Goal: Information Seeking & Learning: Find specific fact

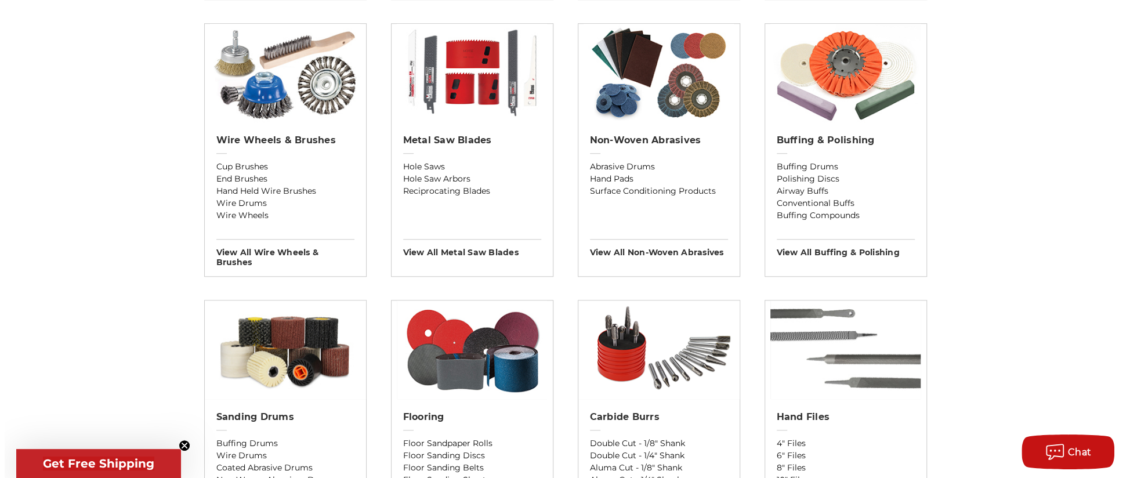
scroll to position [754, 0]
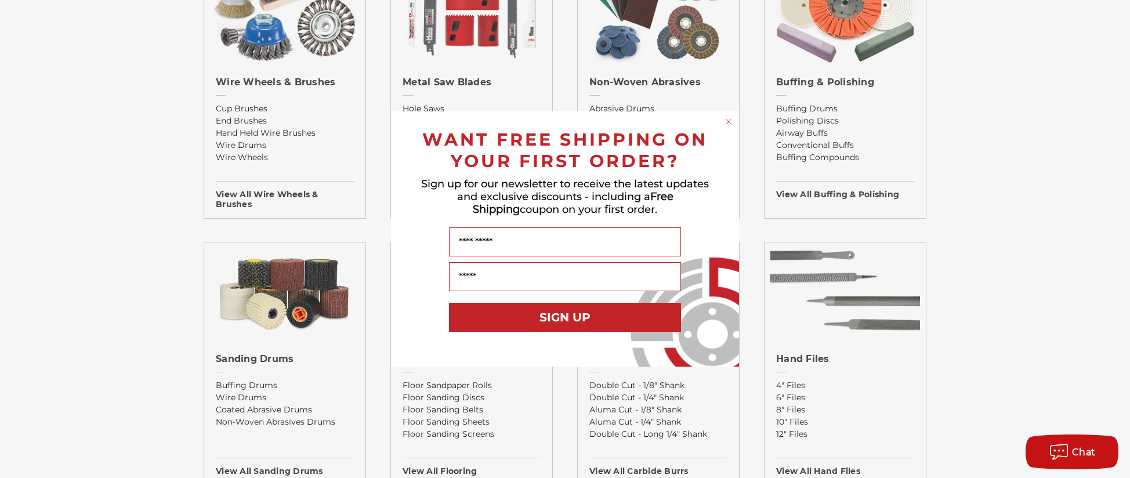
click at [728, 122] on icon "Close dialog" at bounding box center [728, 122] width 5 height 5
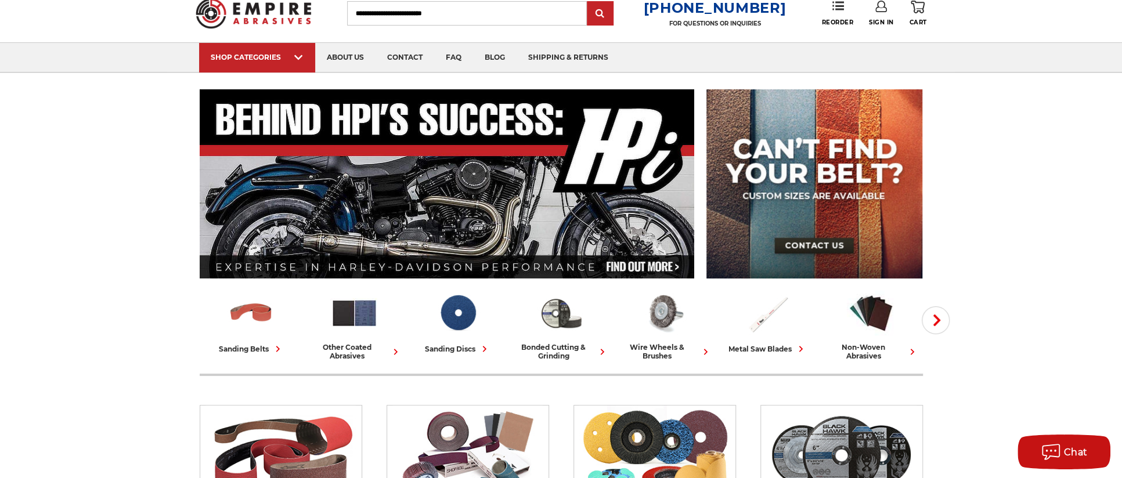
scroll to position [0, 0]
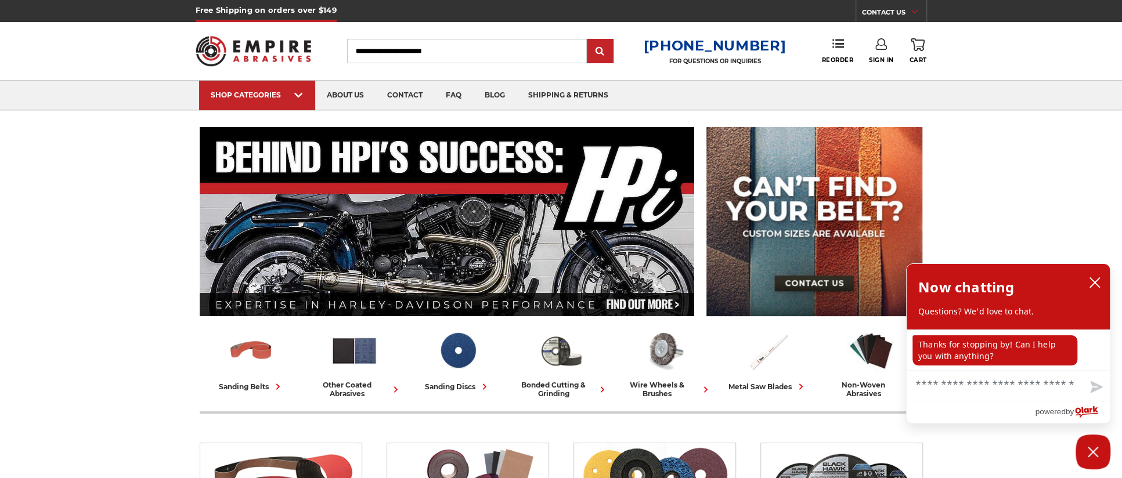
click at [146, 110] on header "Free Shipping on orders over $149 CONTACT US Monday - Friday (excluding holiday…" at bounding box center [561, 55] width 1122 height 111
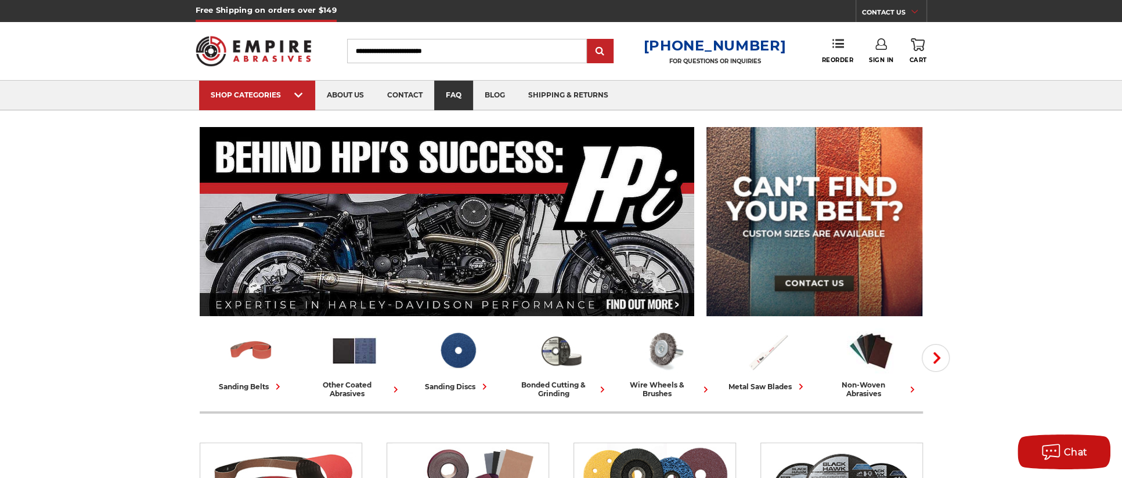
click at [453, 92] on link "faq" at bounding box center [453, 96] width 39 height 30
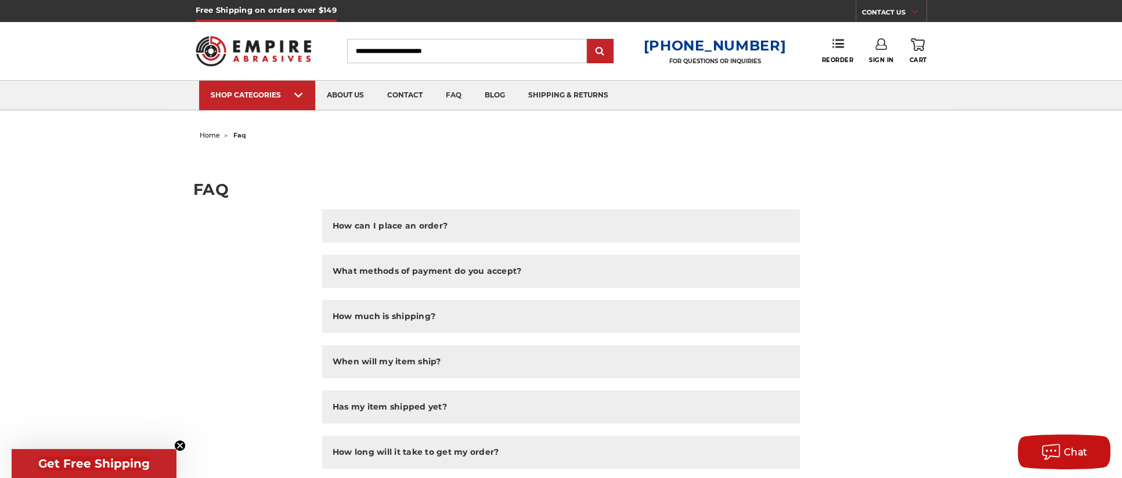
click at [441, 59] on input "Search" at bounding box center [467, 51] width 240 height 24
type input "*****"
click at [588, 40] on input "submit" at bounding box center [599, 51] width 23 height 23
